Goal: Task Accomplishment & Management: Use online tool/utility

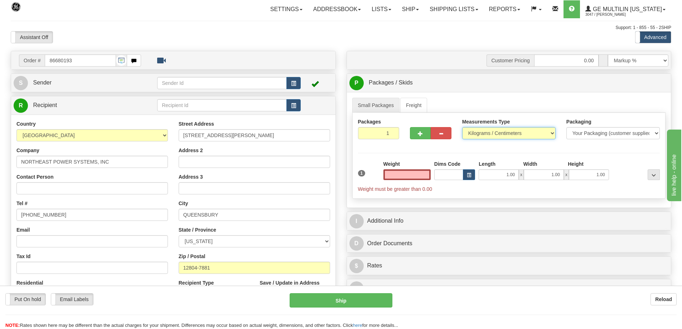
type input "0.00"
click at [550, 131] on select "Pounds / Inches Kilograms / Centimeters" at bounding box center [508, 133] width 93 height 12
select select "0"
click at [462, 127] on select "Pounds / Inches Kilograms / Centimeters" at bounding box center [508, 133] width 93 height 12
click at [428, 174] on input "0.00" at bounding box center [406, 174] width 47 height 11
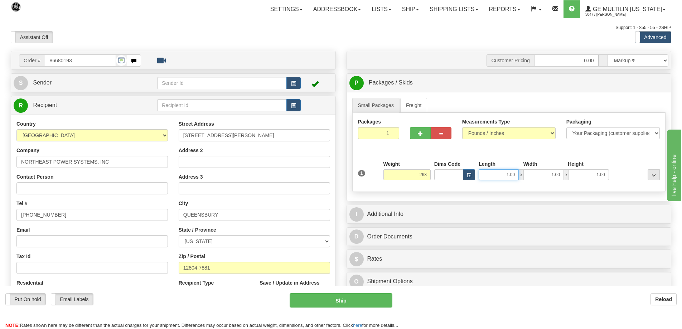
type input "268.00"
click at [517, 174] on input "1.00" at bounding box center [498, 174] width 40 height 11
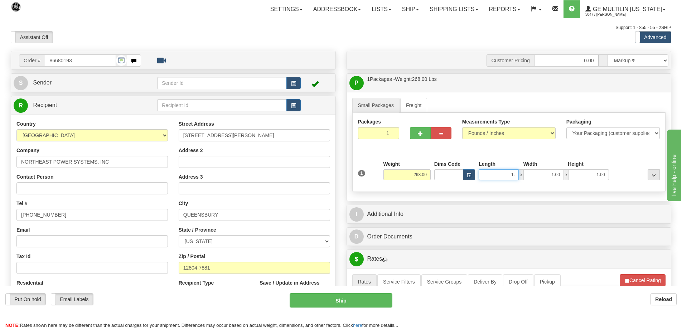
type input "1"
type input "34.00"
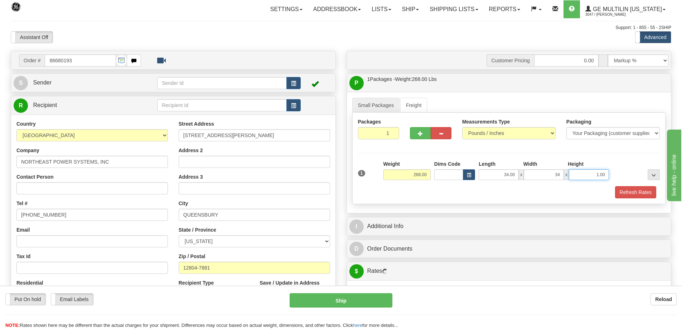
type input "34.00"
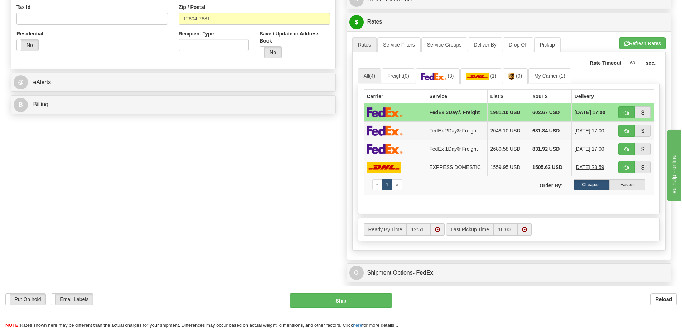
scroll to position [250, 0]
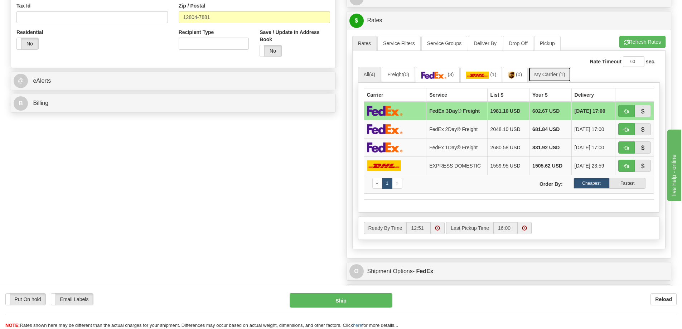
type input "45.00"
click at [545, 75] on link "My Carrier (1)" at bounding box center [549, 74] width 42 height 15
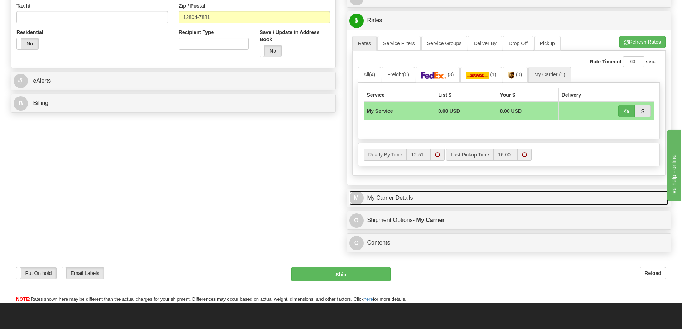
click at [439, 194] on link "M My Carrier Details" at bounding box center [508, 198] width 319 height 15
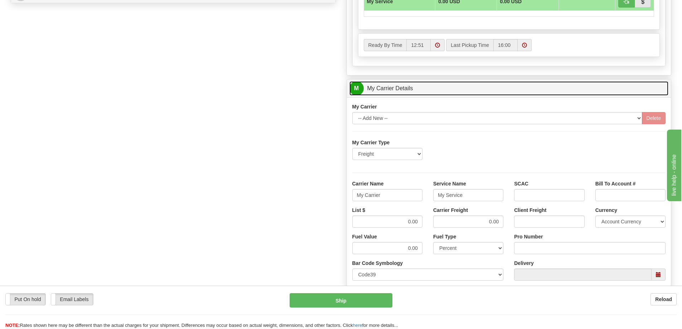
scroll to position [394, 0]
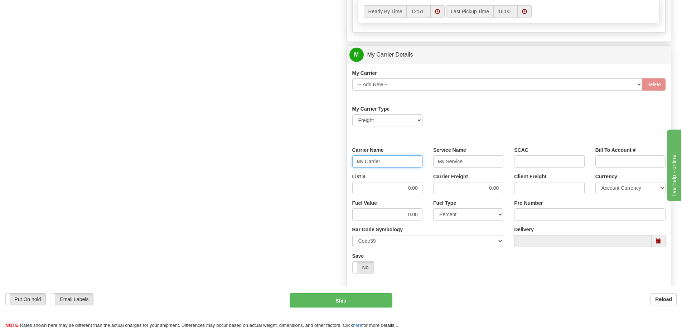
click at [386, 164] on input "My Carrier" at bounding box center [387, 161] width 70 height 12
type input "M"
type input "[PERSON_NAME]"
click at [473, 161] on input "My Service" at bounding box center [468, 161] width 70 height 12
type input "M"
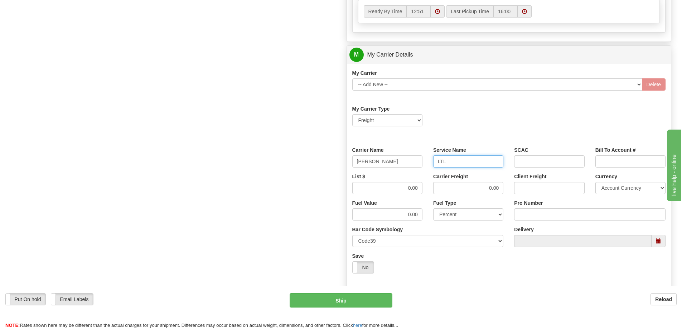
type input "LTL"
click at [420, 188] on input "0.00" at bounding box center [387, 188] width 70 height 12
type input "0"
type input "504.87"
click at [499, 187] on input "0.00" at bounding box center [468, 188] width 70 height 12
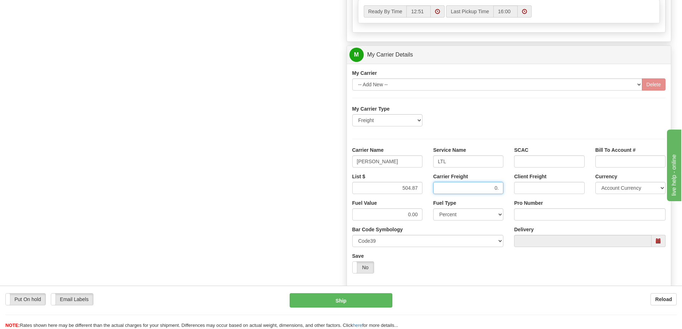
type input "0"
type input "504.87"
click at [530, 213] on input "Pro Number" at bounding box center [589, 214] width 151 height 12
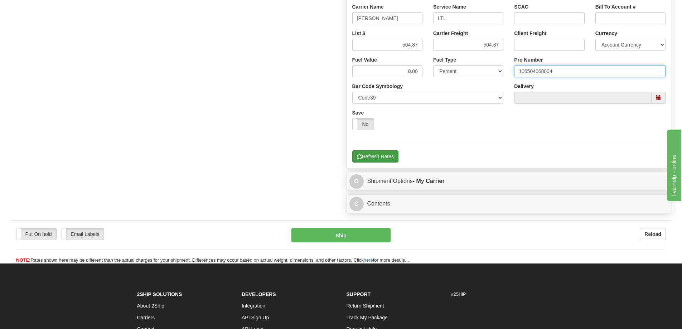
type input "106504068004"
click at [376, 154] on button "Refresh Rates" at bounding box center [375, 156] width 46 height 12
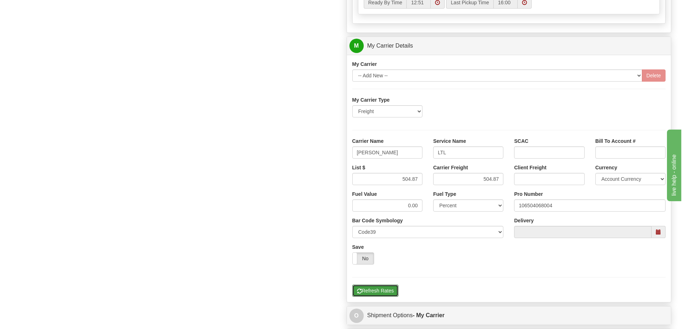
scroll to position [358, 0]
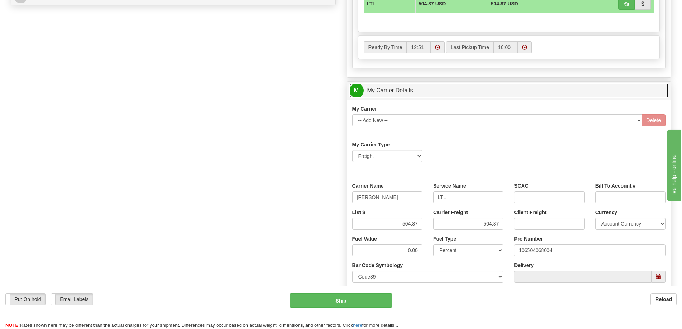
click at [437, 88] on link "M My Carrier Details" at bounding box center [508, 90] width 319 height 15
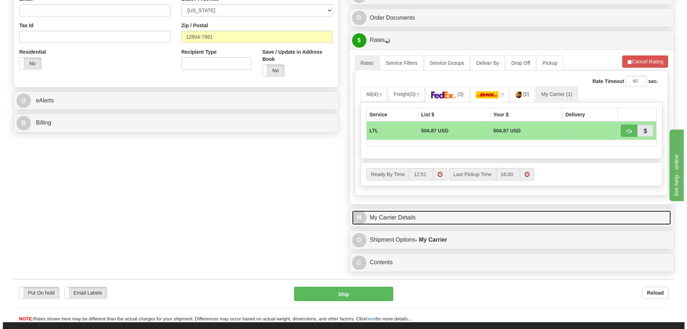
scroll to position [215, 0]
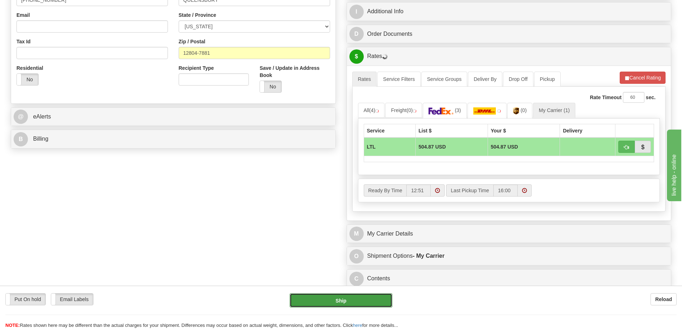
click at [351, 299] on button "Ship" at bounding box center [340, 300] width 103 height 14
type input "00"
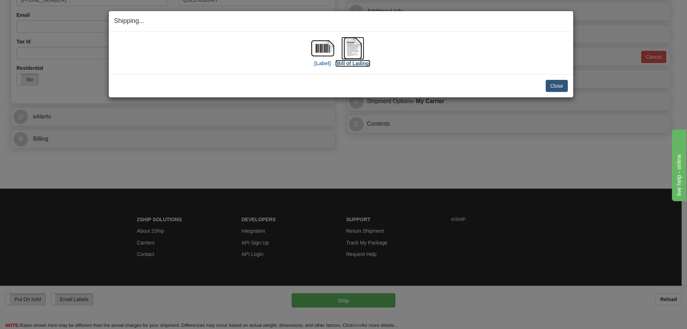
click at [356, 50] on img at bounding box center [352, 48] width 23 height 23
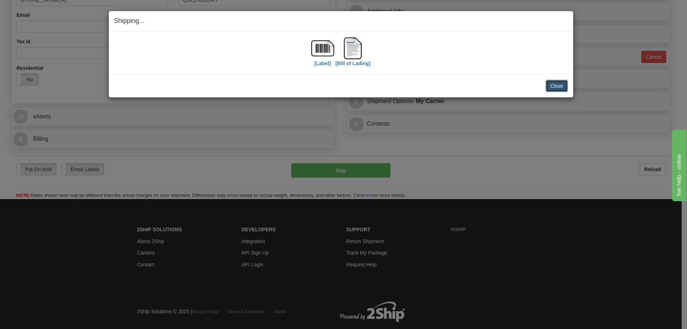
click at [559, 87] on button "Close" at bounding box center [557, 86] width 22 height 12
